Goal: Navigation & Orientation: Find specific page/section

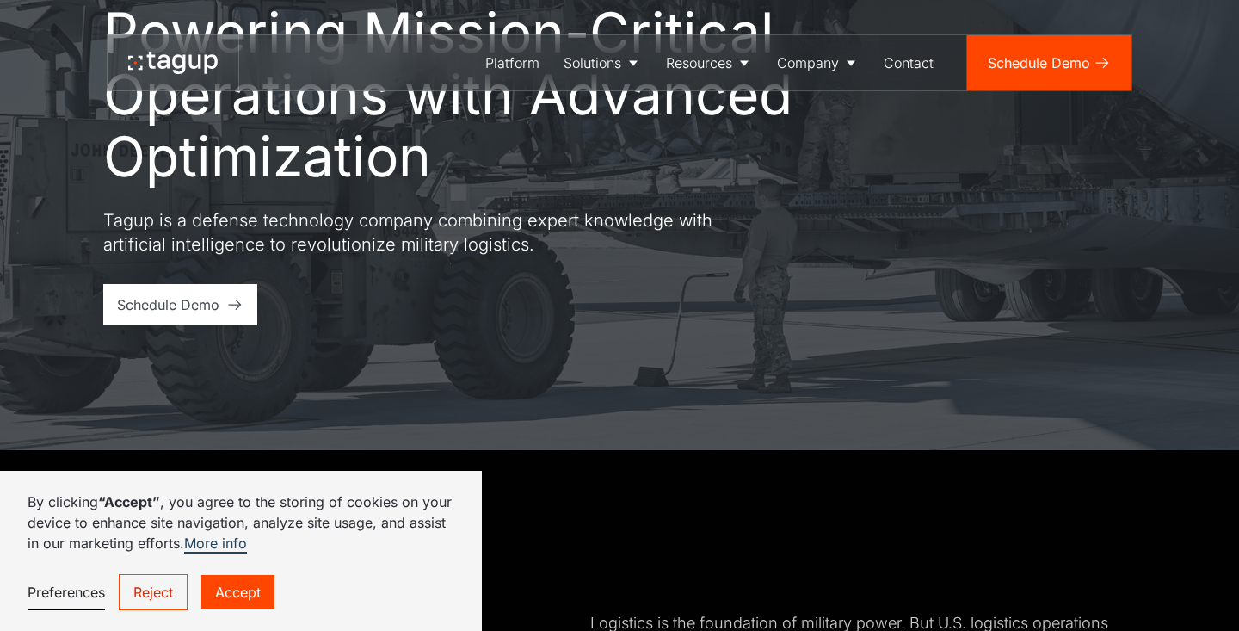
scroll to position [1060, 0]
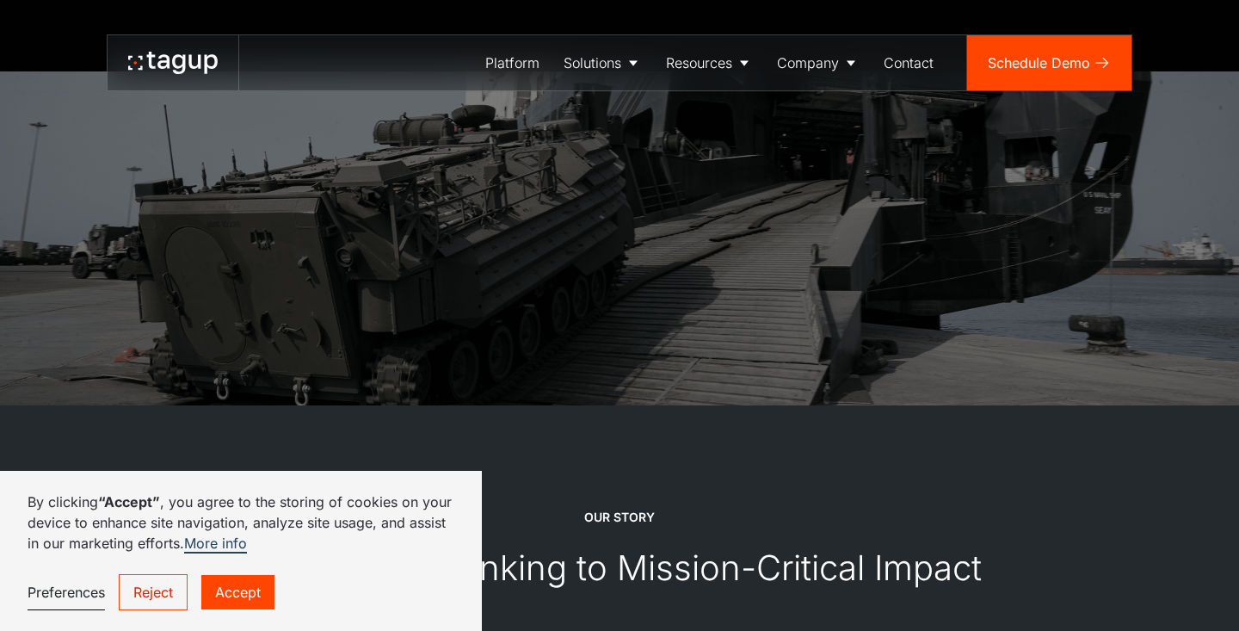
click at [153, 589] on link "Reject" at bounding box center [153, 592] width 69 height 36
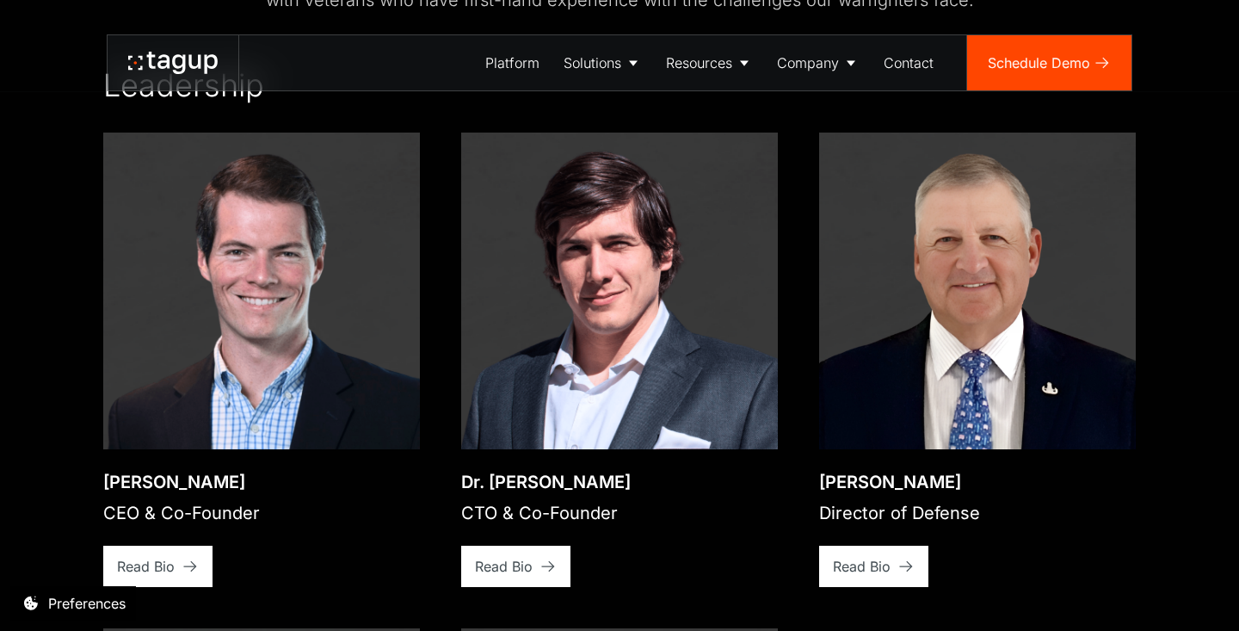
scroll to position [2407, 0]
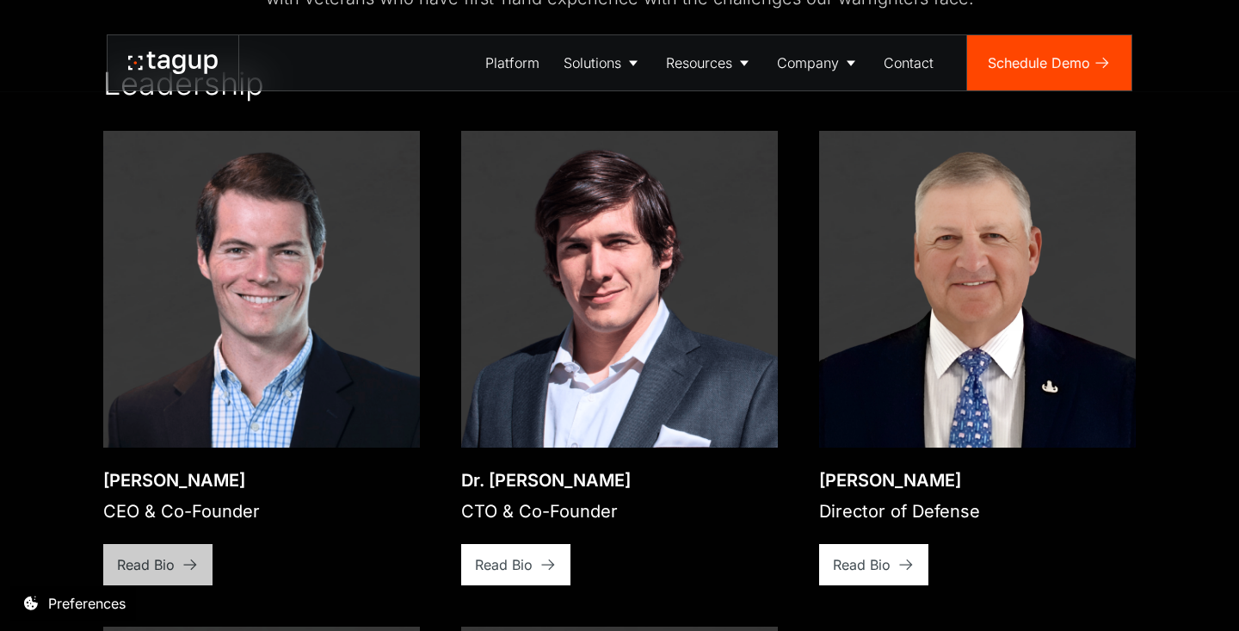
click at [174, 554] on div "Read Bio" at bounding box center [146, 564] width 58 height 21
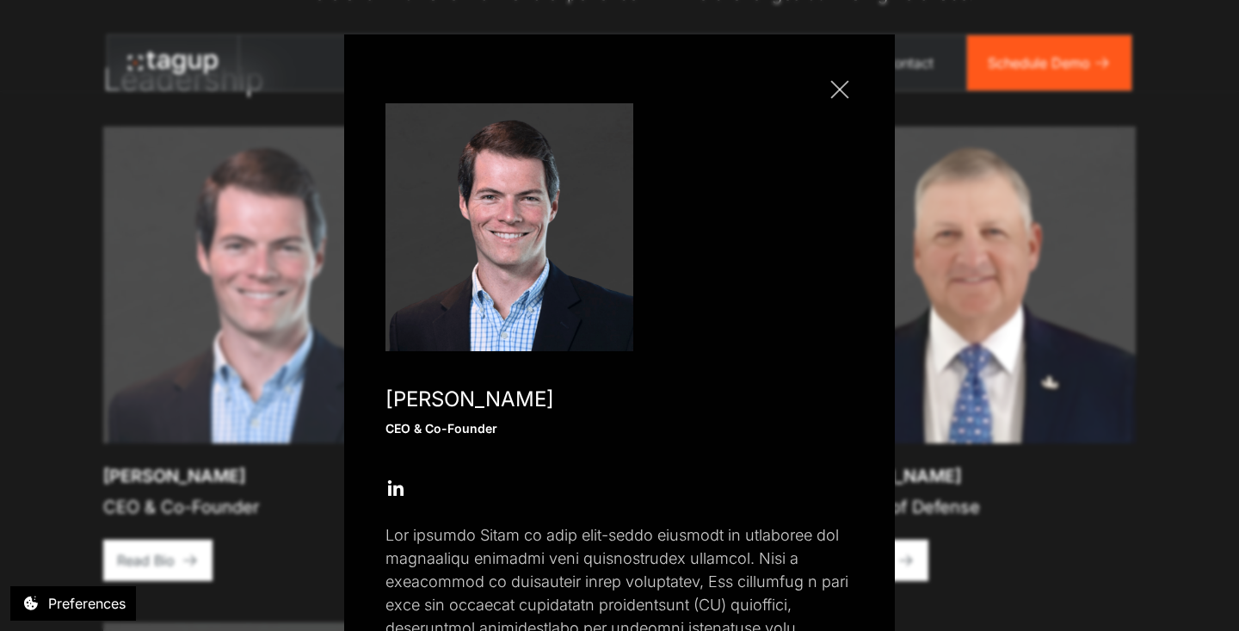
scroll to position [2389, 0]
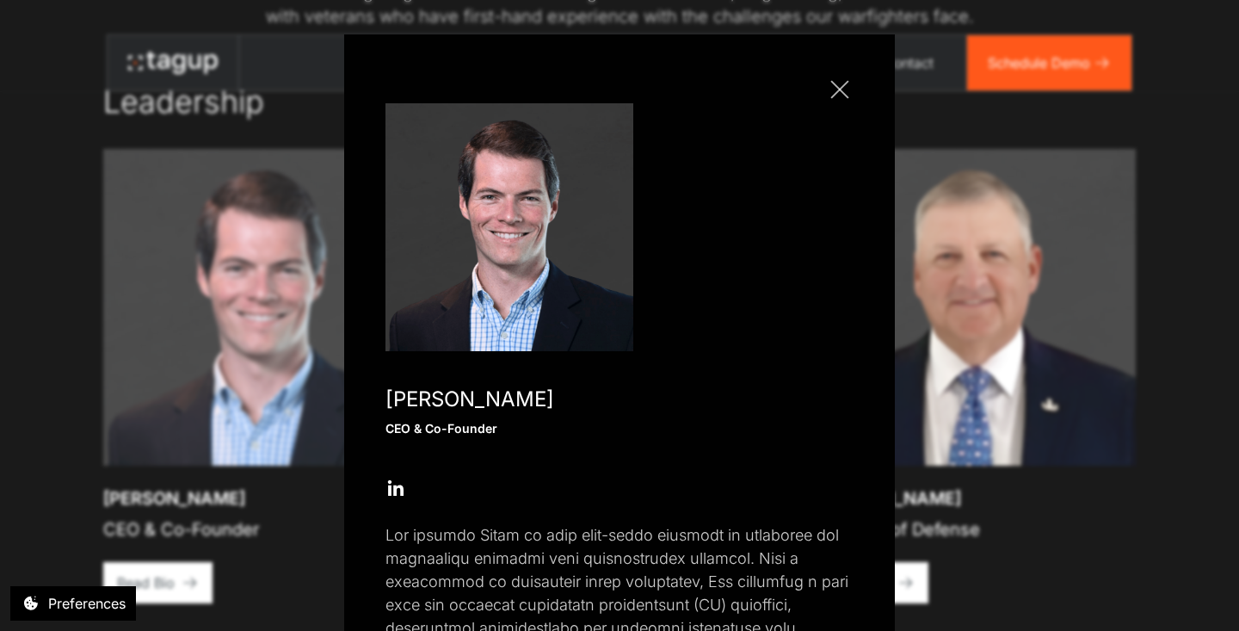
click at [833, 90] on link "Close popup" at bounding box center [840, 90] width 28 height 28
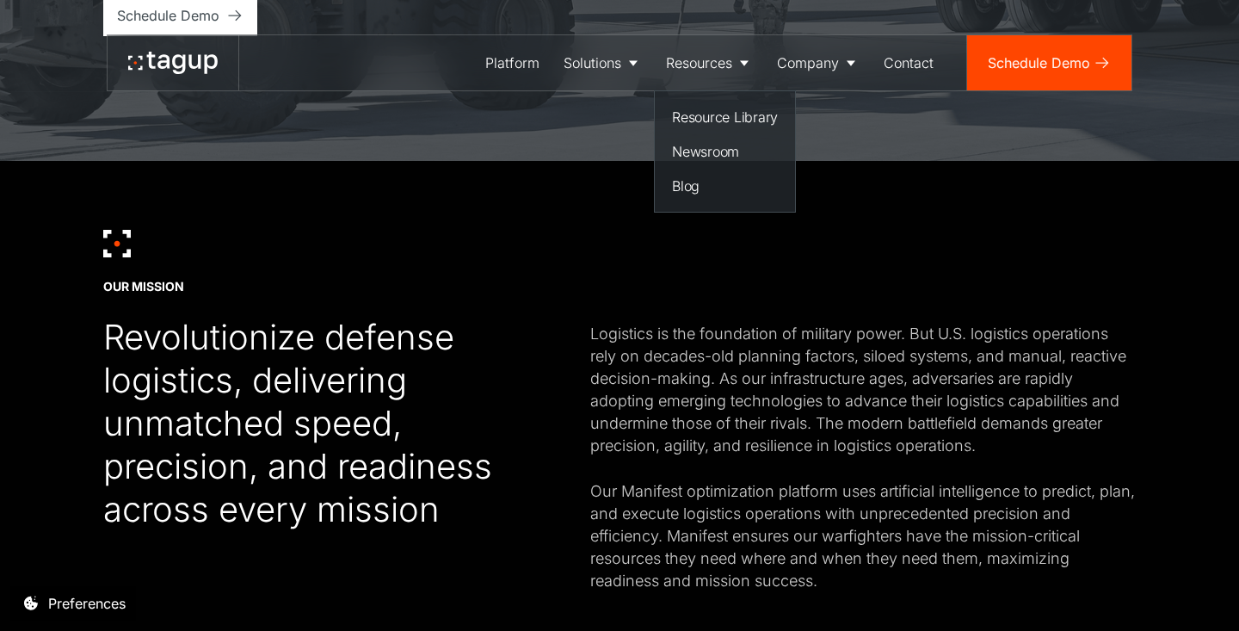
scroll to position [0, 0]
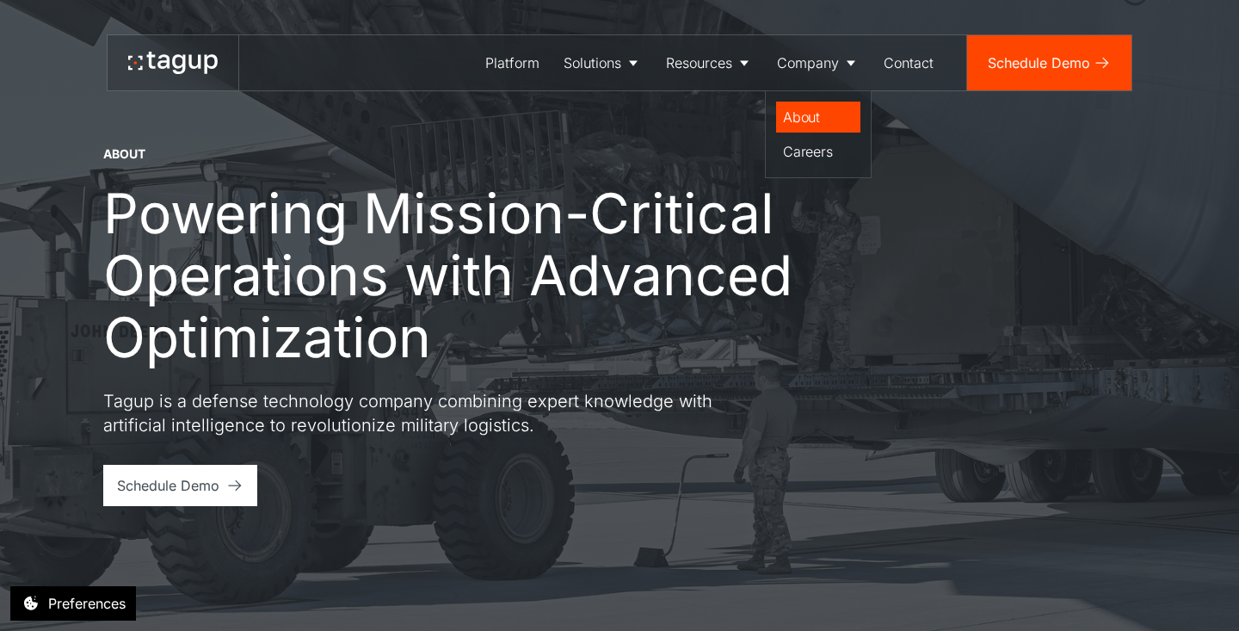
click at [802, 120] on div "About" at bounding box center [818, 117] width 71 height 21
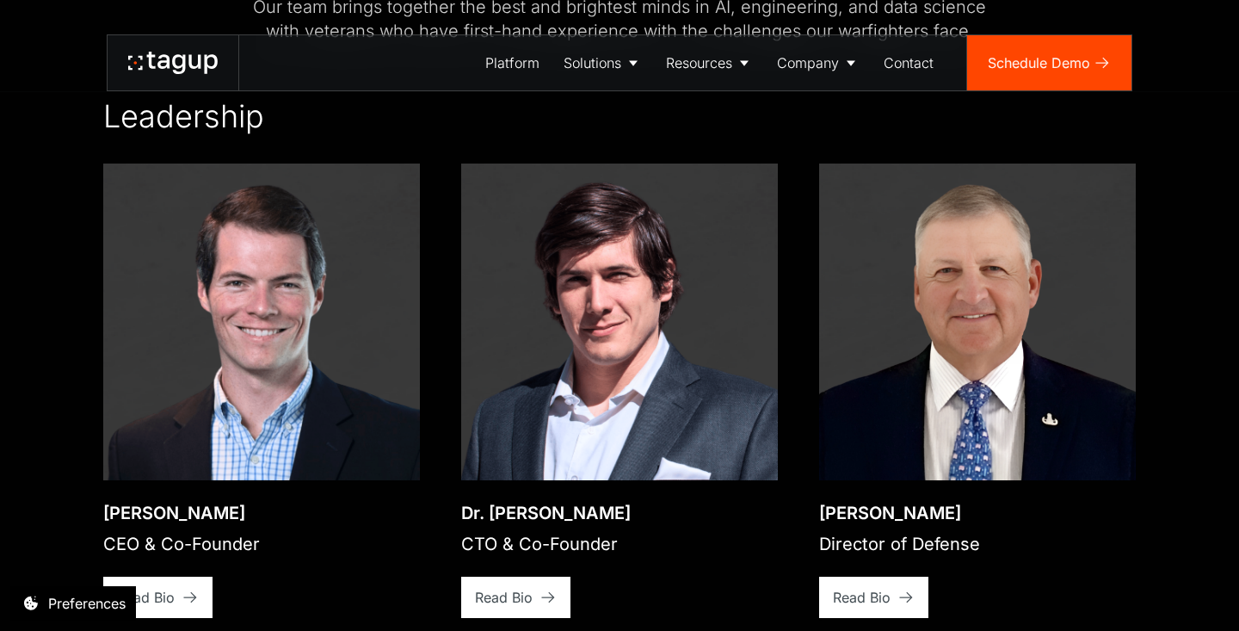
scroll to position [2435, 0]
